Goal: Information Seeking & Learning: Find contact information

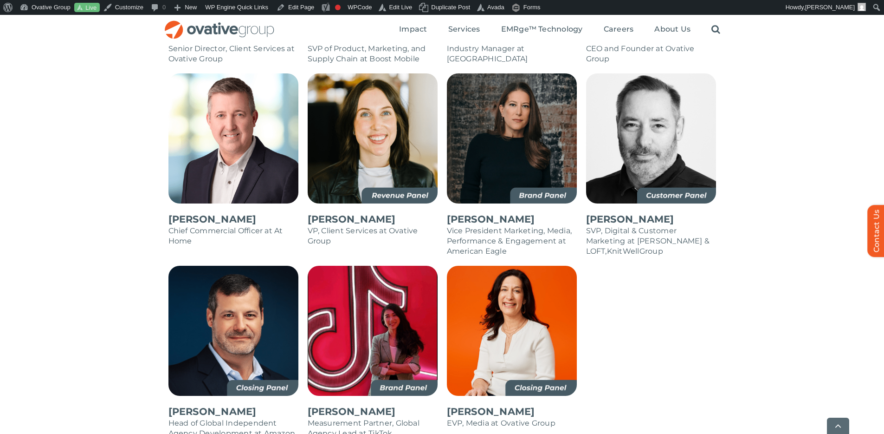
scroll to position [966, 0]
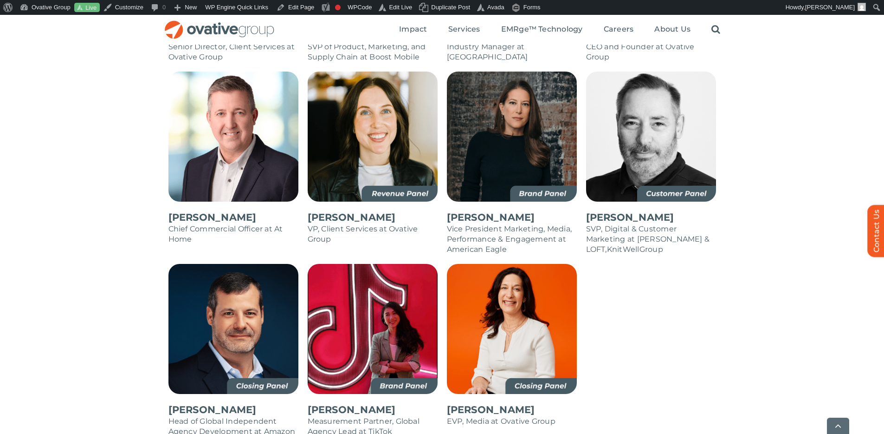
click at [761, 315] on div "Alicia Carey Managing Director, Agency, Platforms & Investor Partnerships at Go…" at bounding box center [442, 90] width 884 height 787
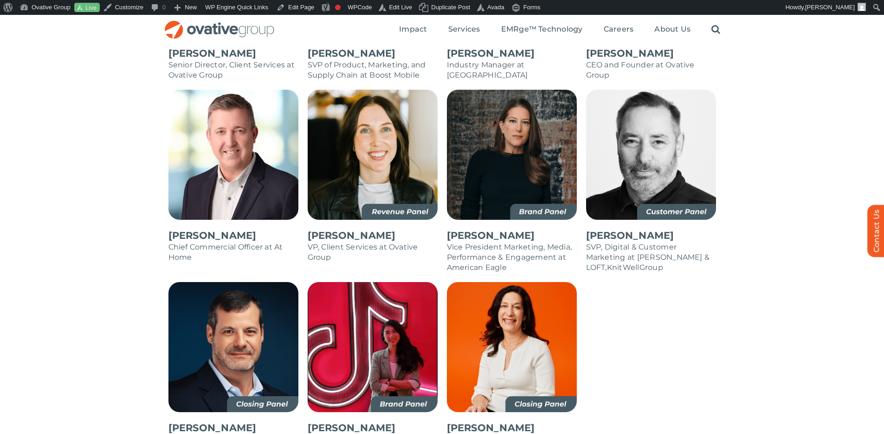
scroll to position [790, 0]
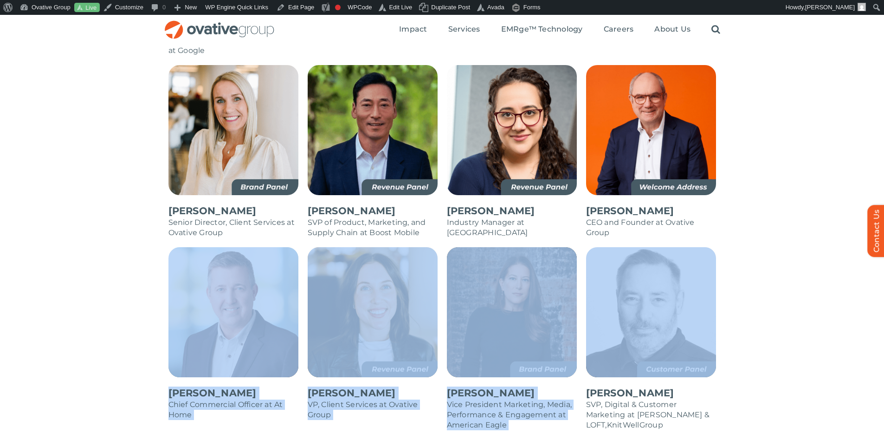
drag, startPoint x: 750, startPoint y: 227, endPoint x: 747, endPoint y: 236, distance: 9.0
click at [751, 227] on div "Alicia Carey Managing Director, Agency, Platforms & Investor Partnerships at Go…" at bounding box center [442, 266] width 884 height 787
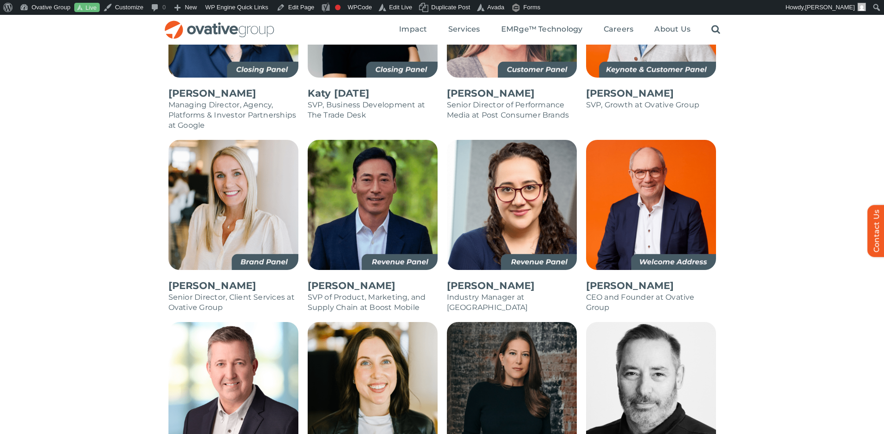
click at [775, 207] on div "Alicia Carey Managing Director, Agency, Platforms & Investor Partnerships at Go…" at bounding box center [442, 341] width 884 height 787
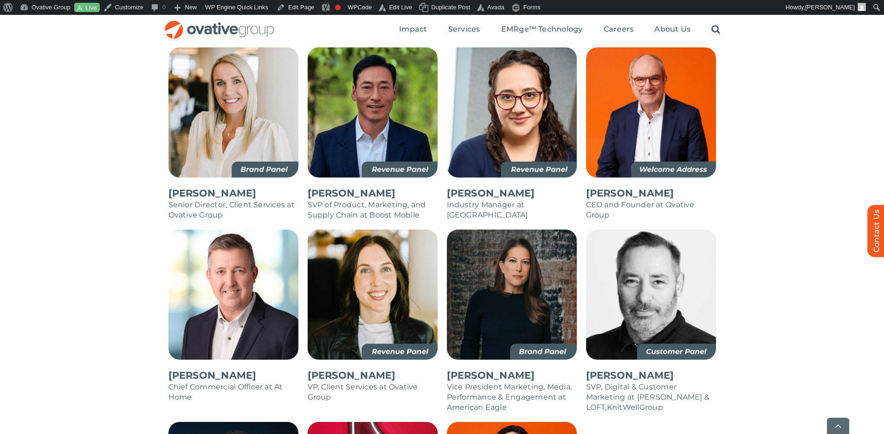
scroll to position [808, 0]
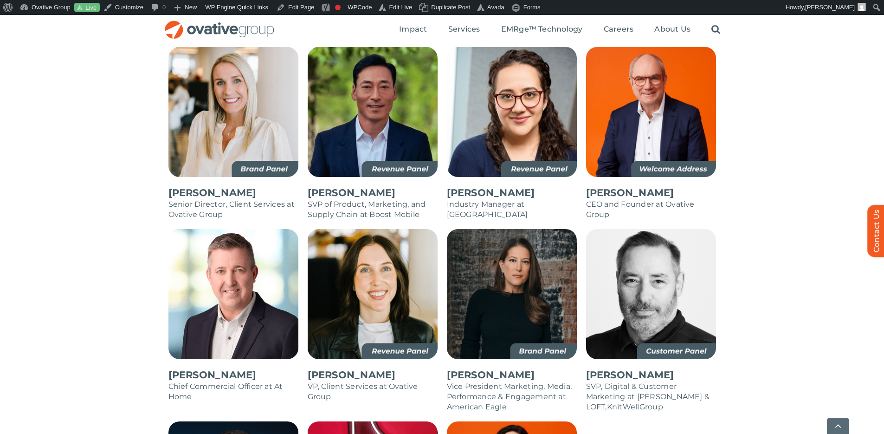
click at [765, 140] on div "Alicia Carey Managing Director, Agency, Platforms & Investor Partnerships at Go…" at bounding box center [442, 248] width 884 height 787
click at [774, 186] on div "Alicia Carey Managing Director, Agency, Platforms & Investor Partnerships at Go…" at bounding box center [442, 248] width 884 height 787
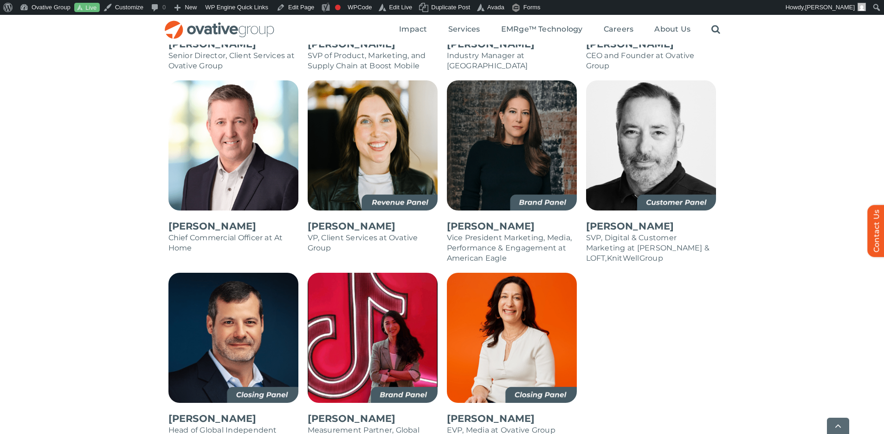
scroll to position [964, 0]
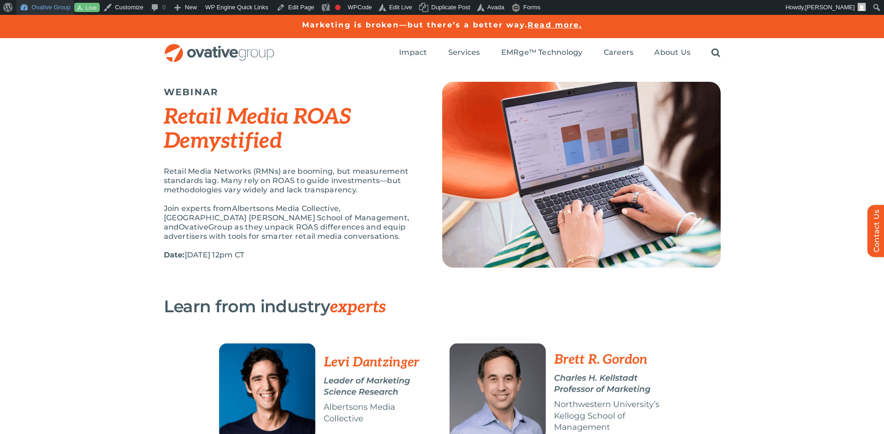
click at [51, 10] on link "Ovative Group" at bounding box center [45, 7] width 58 height 15
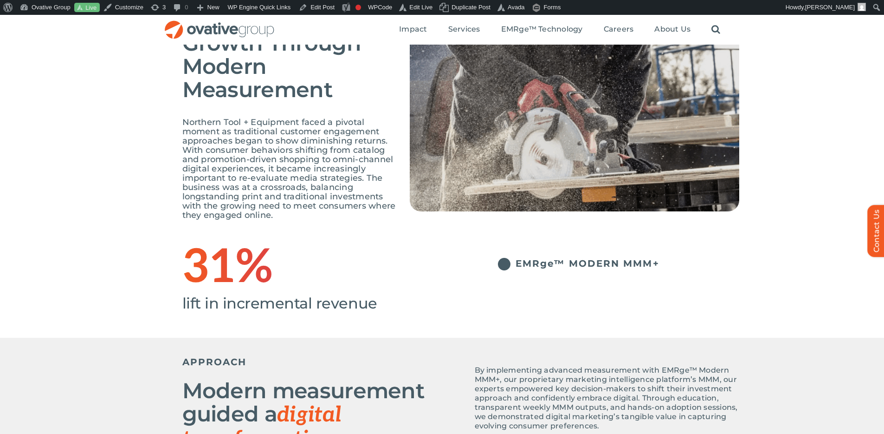
scroll to position [304, 0]
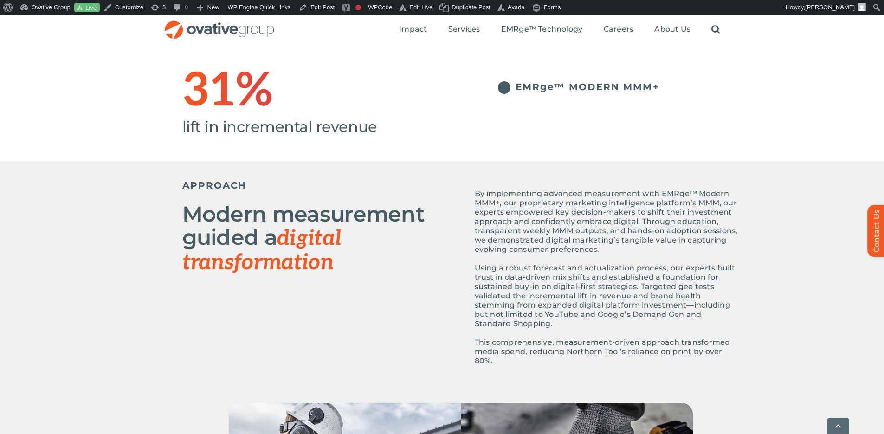
click at [569, 315] on p "Using a robust forecast and actualization process, our experts built trust in d…" at bounding box center [607, 295] width 265 height 65
click at [565, 313] on p "Using a robust forecast and actualization process, our experts built trust in d…" at bounding box center [607, 295] width 265 height 65
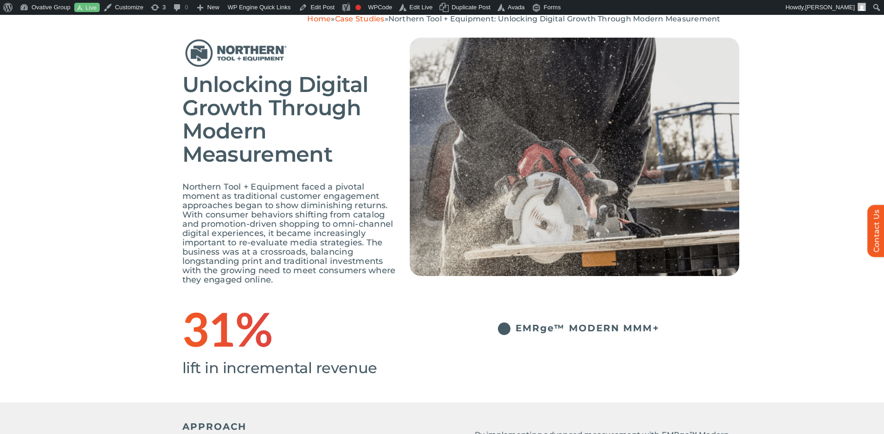
scroll to position [0, 0]
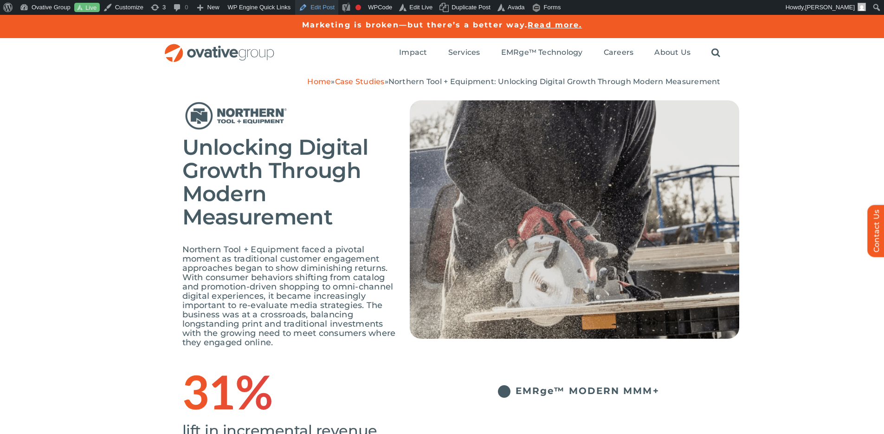
click at [327, 6] on link "Edit Post" at bounding box center [316, 7] width 43 height 15
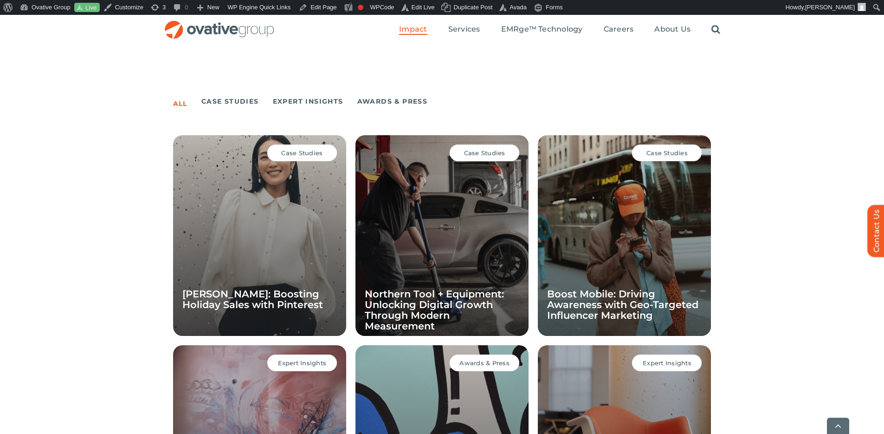
scroll to position [614, 0]
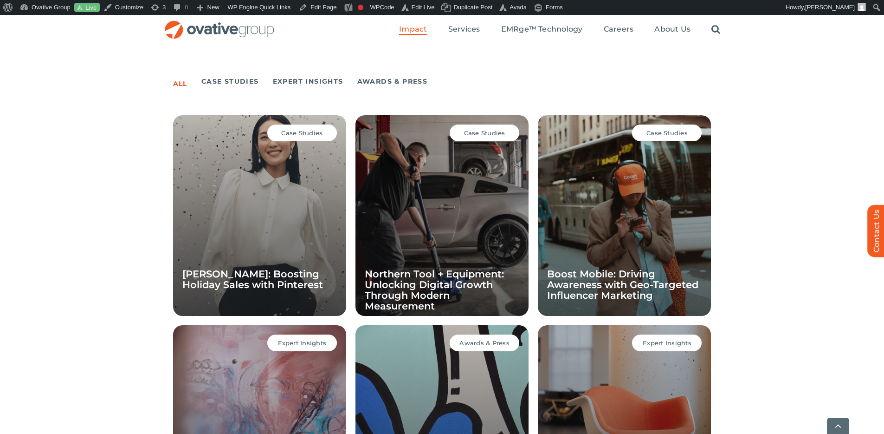
click at [763, 120] on div "All Case Studies Expert Insights Awards & Press Case Studies Ann Taylor: Boosti…" at bounding box center [442, 309] width 884 height 488
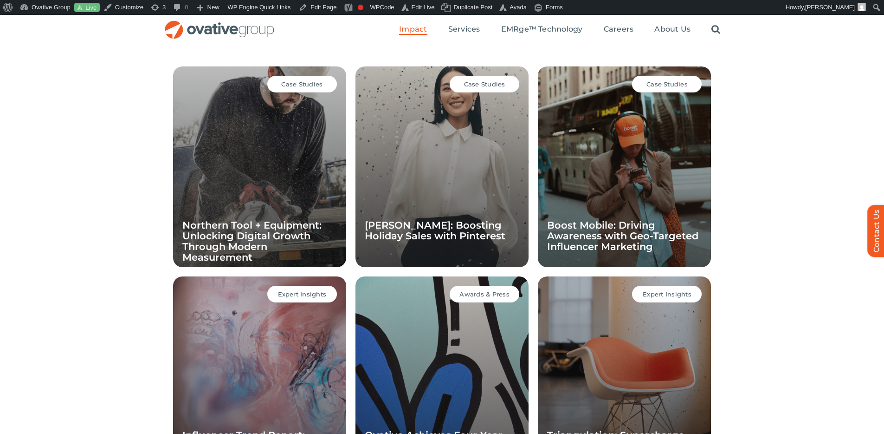
scroll to position [662, 0]
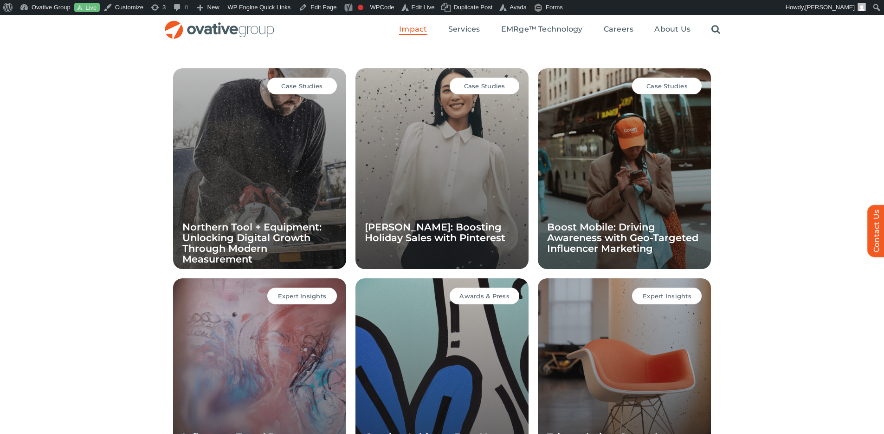
click at [784, 156] on div "All Case Studies Expert Insights Awards & Press Case Studies Northern Tool + Eq…" at bounding box center [442, 263] width 884 height 488
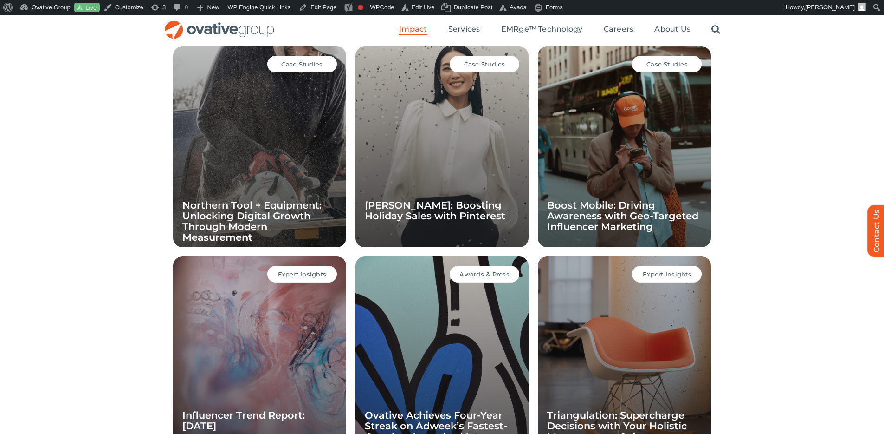
scroll to position [634, 0]
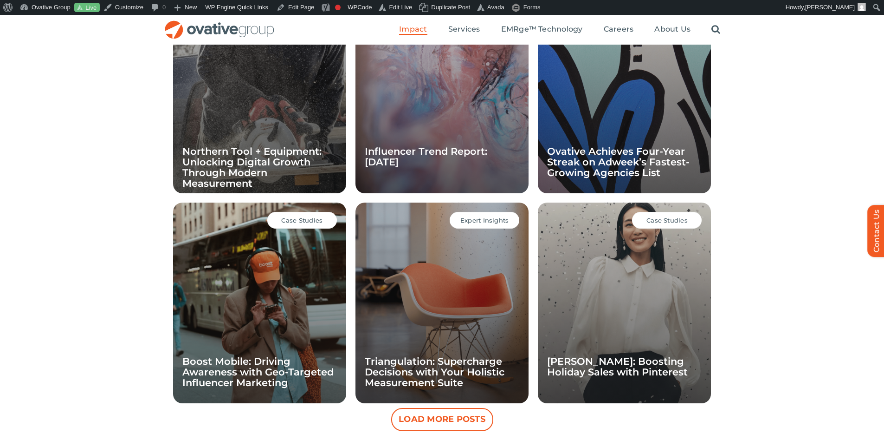
scroll to position [730, 0]
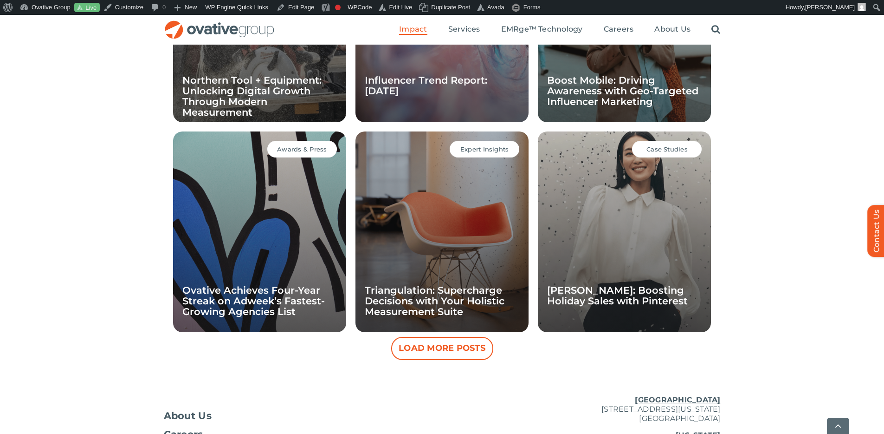
scroll to position [810, 0]
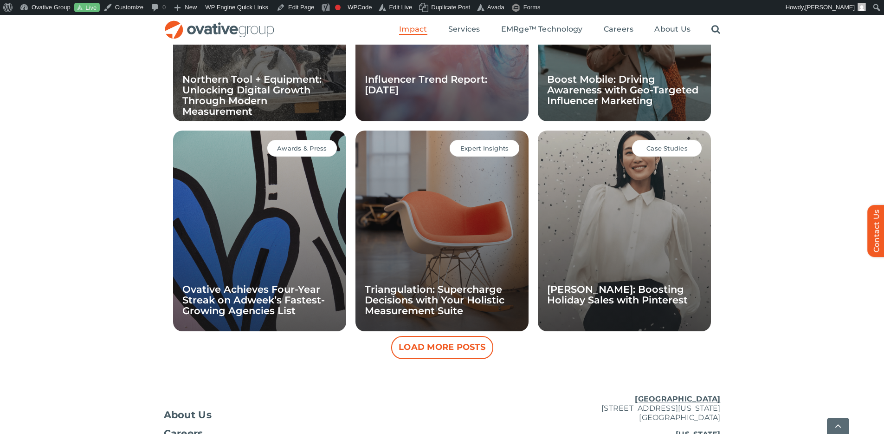
click at [484, 344] on button "Load More Posts" at bounding box center [442, 347] width 102 height 23
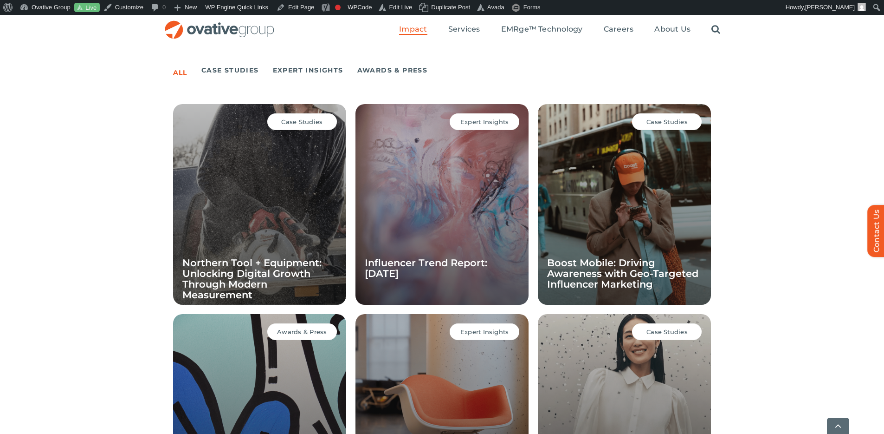
scroll to position [737, 0]
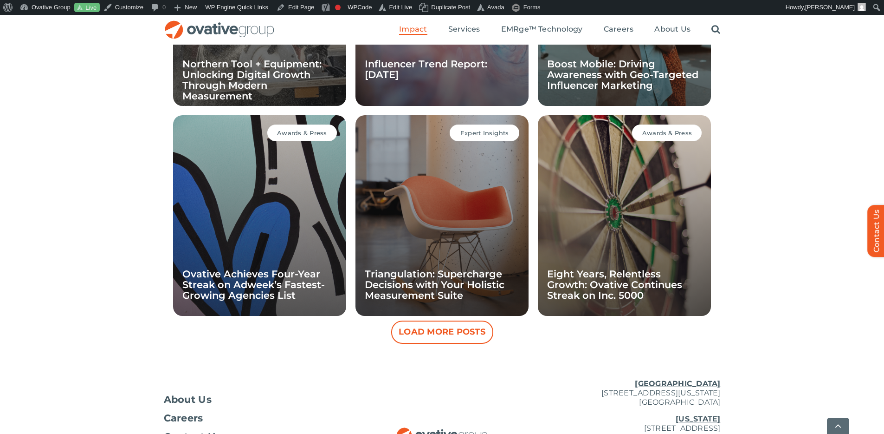
scroll to position [866, 0]
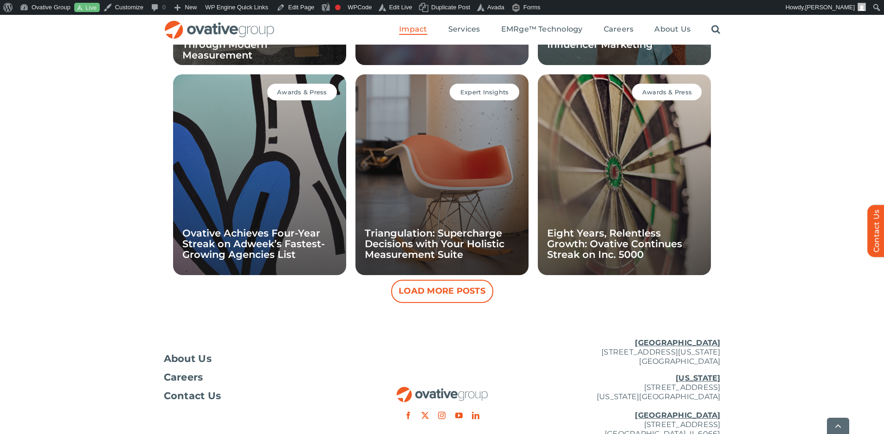
click at [756, 248] on div "All Case Studies Expert Insights Awards & Press Case Studies Northern Tool + Eq…" at bounding box center [442, 59] width 884 height 488
click at [467, 294] on button "Load More Posts" at bounding box center [442, 290] width 102 height 23
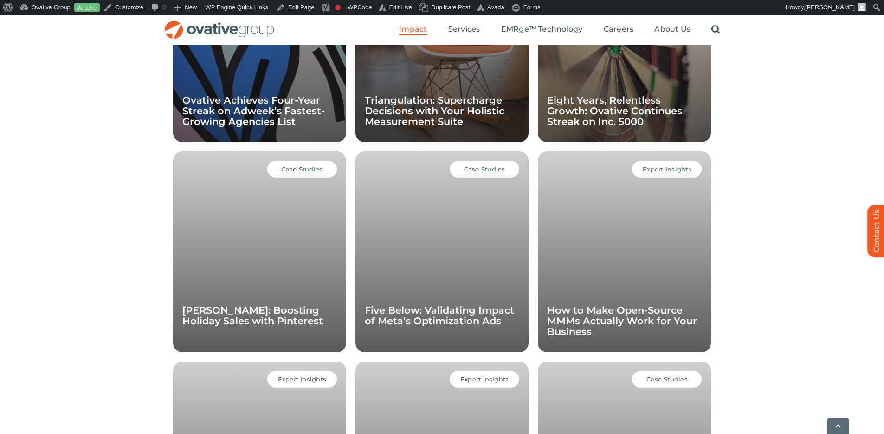
scroll to position [1007, 0]
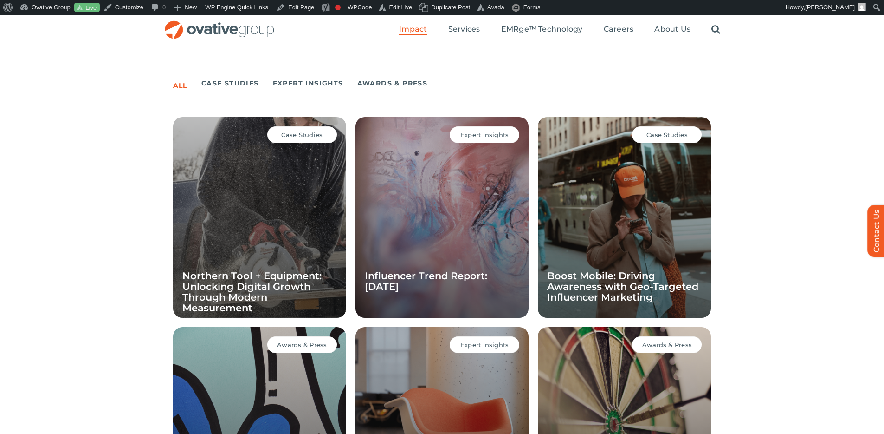
scroll to position [612, 0]
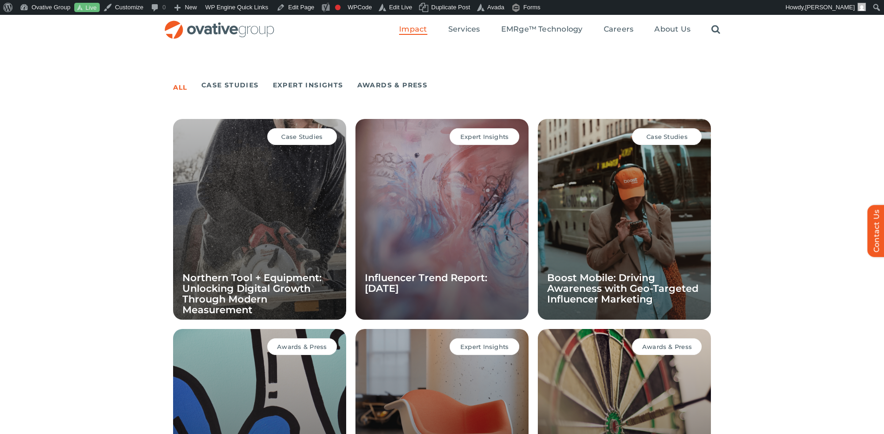
click at [707, 181] on div "Case Studies Boost Mobile: Driving Awareness with Geo-Targeted Influencer Marke…" at bounding box center [624, 219] width 173 height 201
click at [760, 129] on div "All Case Studies Expert Insights Awards & Press Case Studies Northern Tool + Eq…" at bounding box center [442, 313] width 884 height 488
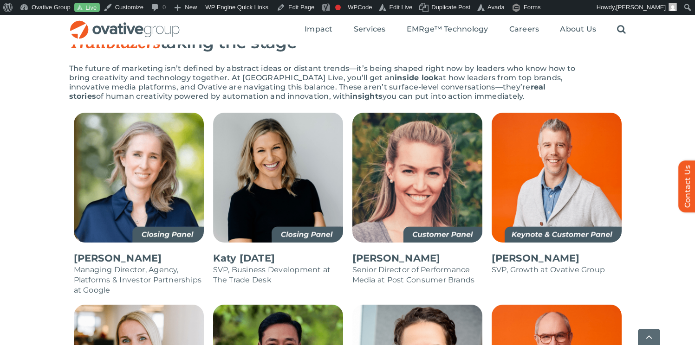
scroll to position [609, 0]
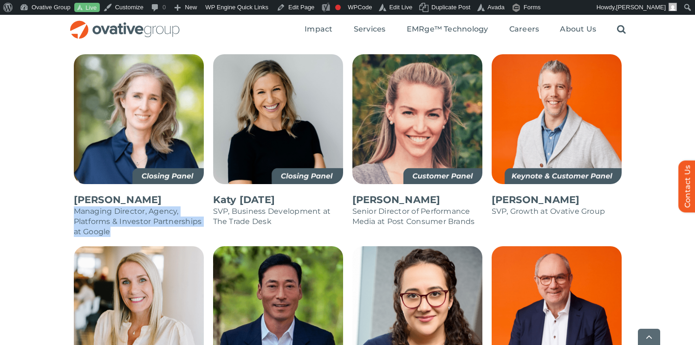
drag, startPoint x: 117, startPoint y: 212, endPoint x: 75, endPoint y: 189, distance: 46.9
click at [75, 207] on p "Managing Director, Agency, Platforms & Investor Partnerships at Google" at bounding box center [139, 222] width 130 height 31
copy p "Managing Director, Agency, Platforms & Investor Partnerships at Google"
click at [114, 213] on p "Managing Director, Agency, Platforms & Investor Partnerships at Google" at bounding box center [139, 222] width 130 height 31
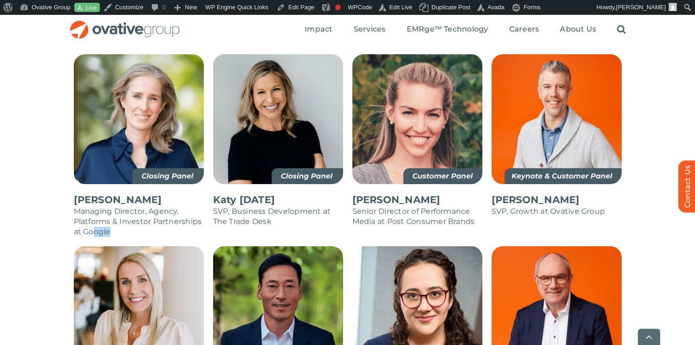
drag, startPoint x: 111, startPoint y: 211, endPoint x: 92, endPoint y: 210, distance: 19.5
click at [92, 210] on p "Managing Director, Agency, Platforms & Investor Partnerships at Google" at bounding box center [139, 222] width 130 height 31
drag, startPoint x: 201, startPoint y: 203, endPoint x: 73, endPoint y: 192, distance: 128.6
click at [74, 207] on p "Managing Director, Agency, Platforms & Investor Partnerships at Google" at bounding box center [139, 222] width 130 height 31
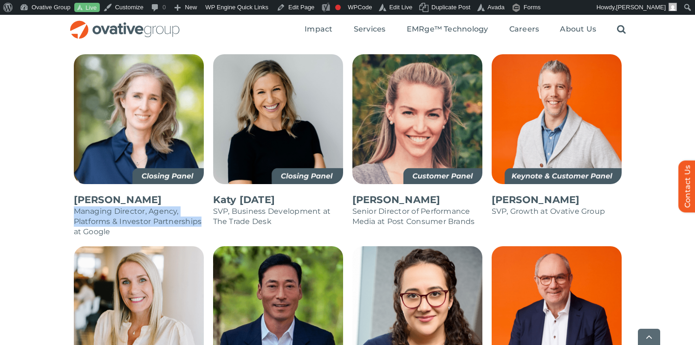
copy p "Managing Director, Agency, Platforms & Investor Partnerships"
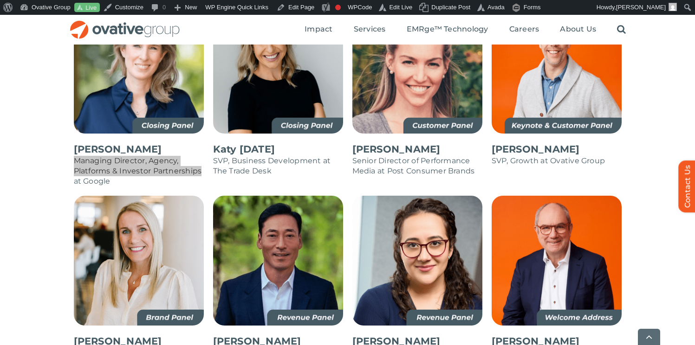
scroll to position [737, 0]
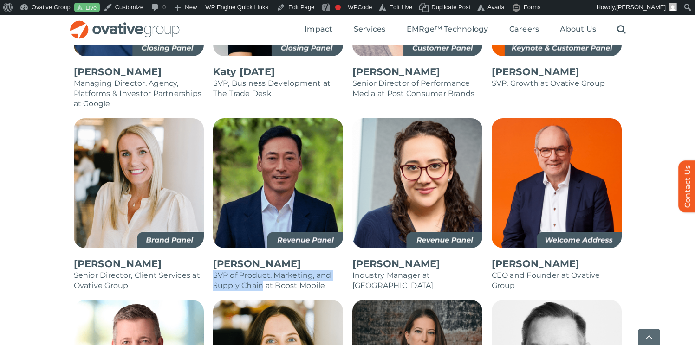
drag, startPoint x: 213, startPoint y: 254, endPoint x: 262, endPoint y: 265, distance: 50.3
click at [262, 271] on p "SVP of Product, Marketing, and Supply Chain at Boost Mobile" at bounding box center [278, 281] width 130 height 20
copy p "SVP of Product, Marketing, and Supply Chain"
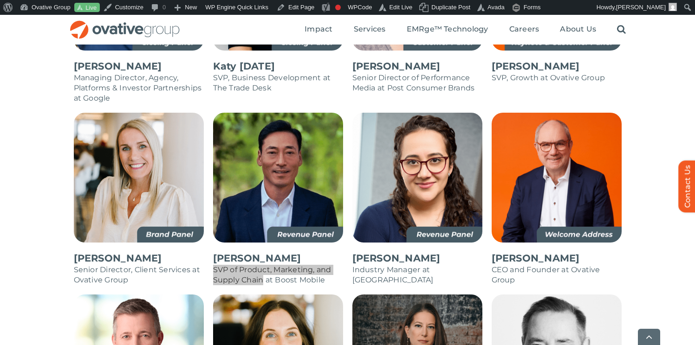
scroll to position [745, 0]
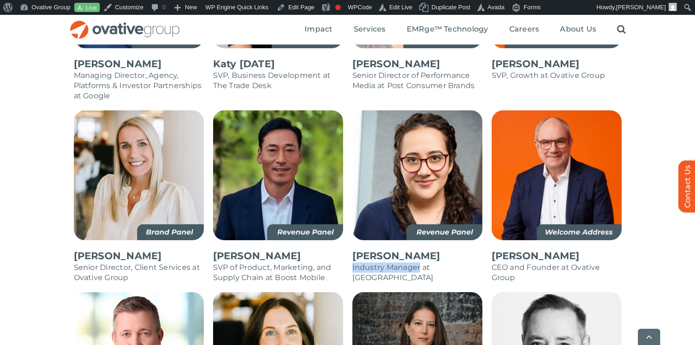
drag, startPoint x: 353, startPoint y: 246, endPoint x: 419, endPoint y: 246, distance: 66.4
click at [419, 263] on p "Industry Manager at [GEOGRAPHIC_DATA]" at bounding box center [417, 273] width 130 height 20
copy p "Industry Manager"
drag, startPoint x: 356, startPoint y: 234, endPoint x: 443, endPoint y: 232, distance: 86.8
click at [443, 250] on p "[PERSON_NAME]" at bounding box center [417, 256] width 130 height 13
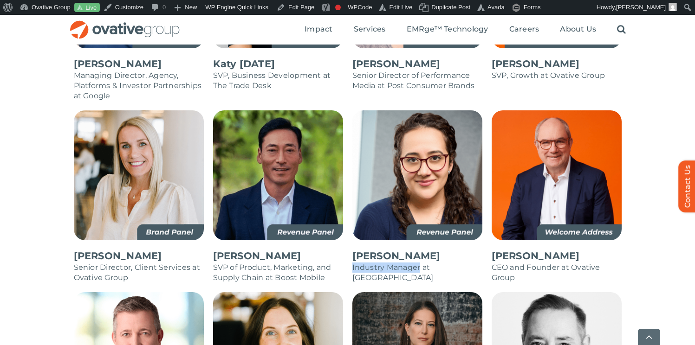
copy p "[PERSON_NAME]"
drag, startPoint x: 214, startPoint y: 237, endPoint x: 275, endPoint y: 238, distance: 60.8
click at [275, 250] on p "[PERSON_NAME]" at bounding box center [278, 256] width 130 height 13
copy p "[PERSON_NAME]"
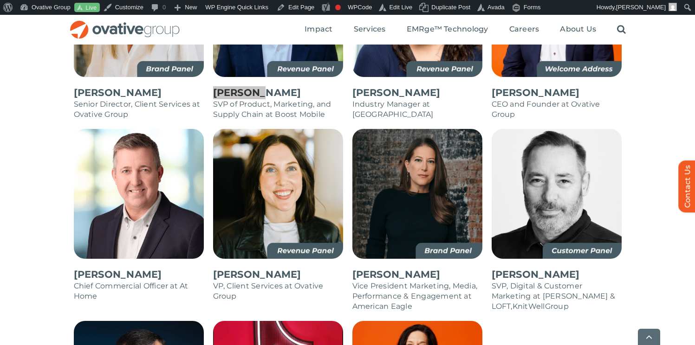
scroll to position [964, 0]
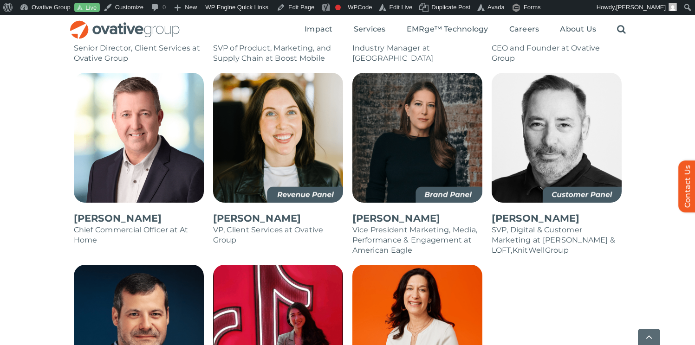
drag, startPoint x: 354, startPoint y: 199, endPoint x: 439, endPoint y: 200, distance: 84.5
click at [439, 212] on p "[PERSON_NAME]" at bounding box center [417, 218] width 130 height 13
copy p "[PERSON_NAME]"
click at [411, 230] on p "Vice President Marketing, Media, Performance & Engagement at American Eagle" at bounding box center [417, 240] width 130 height 31
drag, startPoint x: 461, startPoint y: 220, endPoint x: 348, endPoint y: 214, distance: 113.4
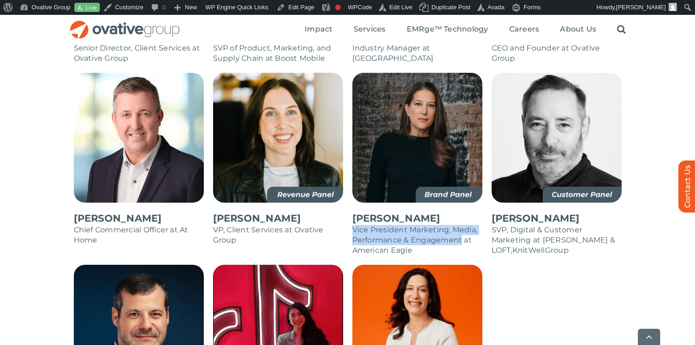
click at [348, 214] on div "Ashley Schapiro Vice President Marketing, Media, Performance & Engagement at Am…" at bounding box center [417, 169] width 139 height 192
copy p "Vice President Marketing, Media, Performance & Engagement"
click at [457, 225] on p "Vice President Marketing, Media, Performance & Engagement at American Eagle" at bounding box center [417, 240] width 130 height 31
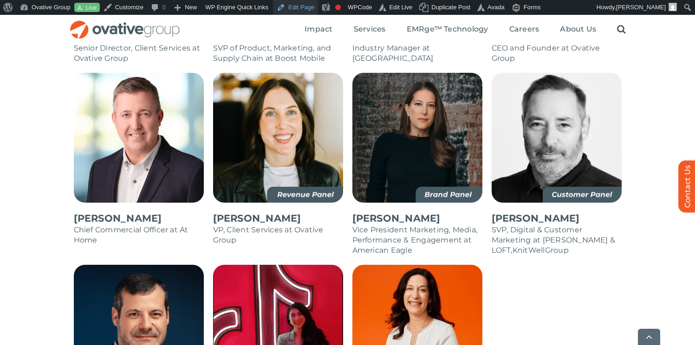
click at [296, 5] on link "Edit Page" at bounding box center [295, 7] width 45 height 15
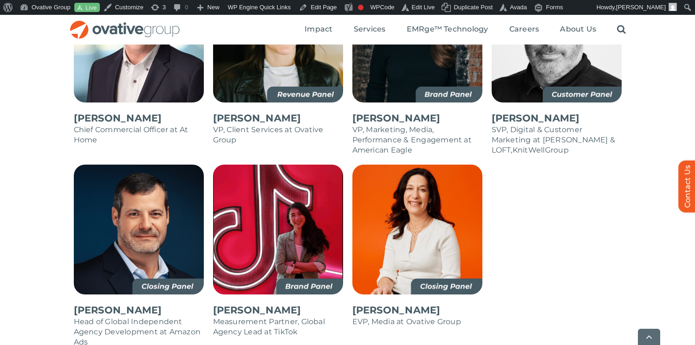
scroll to position [1065, 0]
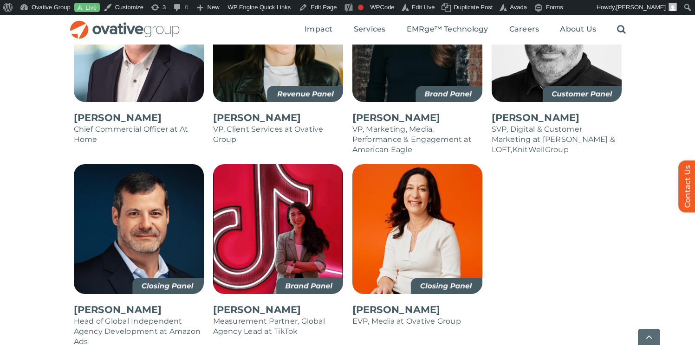
drag, startPoint x: 214, startPoint y: 290, endPoint x: 297, endPoint y: 288, distance: 82.7
click at [297, 304] on p "[PERSON_NAME]" at bounding box center [278, 310] width 130 height 13
copy p "[PERSON_NAME]"
drag, startPoint x: 214, startPoint y: 303, endPoint x: 262, endPoint y: 314, distance: 49.1
click at [262, 317] on p "Measurement Partner, Global Agency Lead at TikTok" at bounding box center [278, 327] width 130 height 20
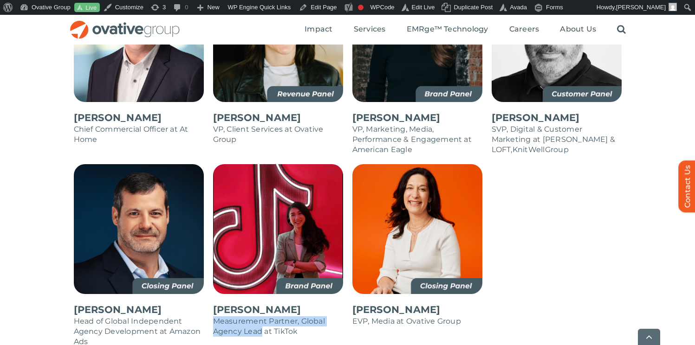
copy p "Measurement Partner, Global Agency Lead"
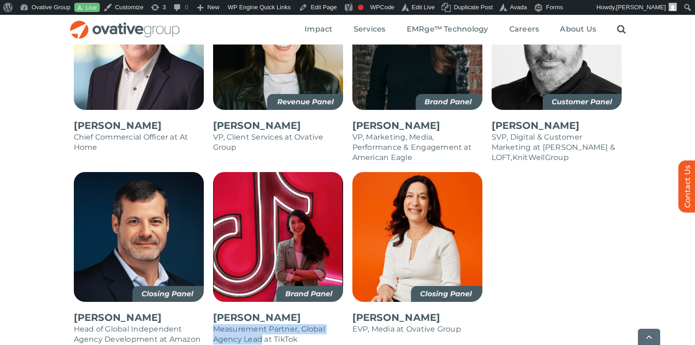
scroll to position [914, 0]
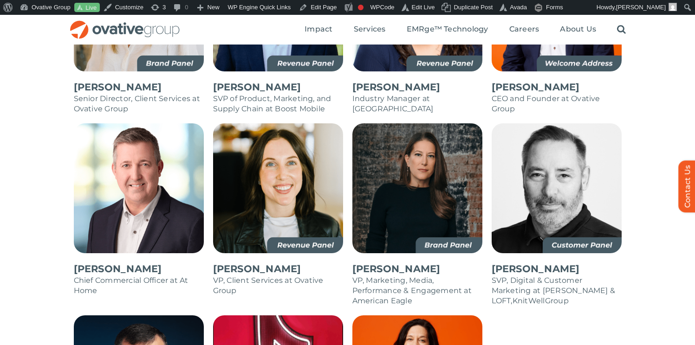
drag, startPoint x: 493, startPoint y: 249, endPoint x: 572, endPoint y: 249, distance: 78.9
click at [572, 263] on p "[PERSON_NAME]" at bounding box center [557, 269] width 130 height 13
copy p "[PERSON_NAME]"
drag, startPoint x: 493, startPoint y: 259, endPoint x: 531, endPoint y: 269, distance: 39.3
click at [531, 276] on span "SVP, Digital & Customer Marketing at [PERSON_NAME] & LOFT" at bounding box center [554, 290] width 124 height 29
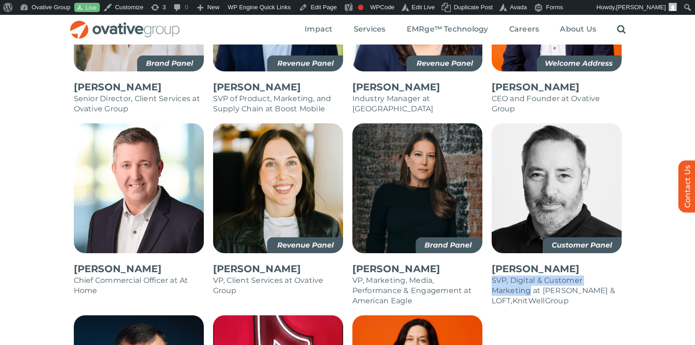
copy span "SVP, Digital & Customer Marketing"
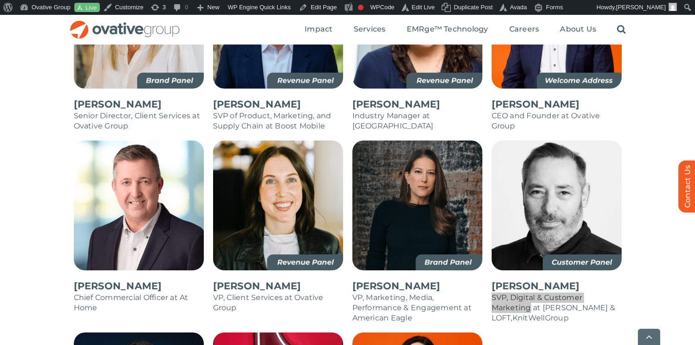
scroll to position [902, 0]
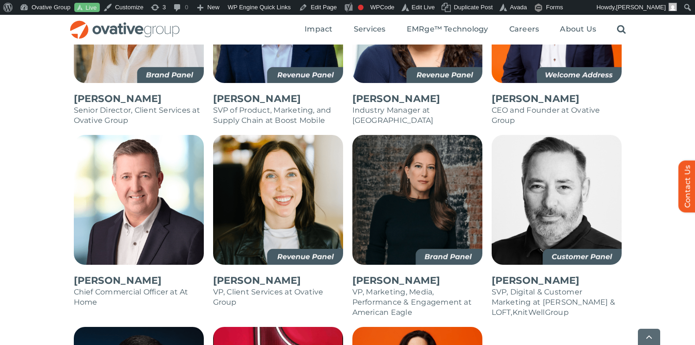
click at [668, 76] on div "[PERSON_NAME] Managing Director, Agency, Platforms & Investor Partnerships at G…" at bounding box center [347, 154] width 695 height 787
